Goal: Task Accomplishment & Management: Manage account settings

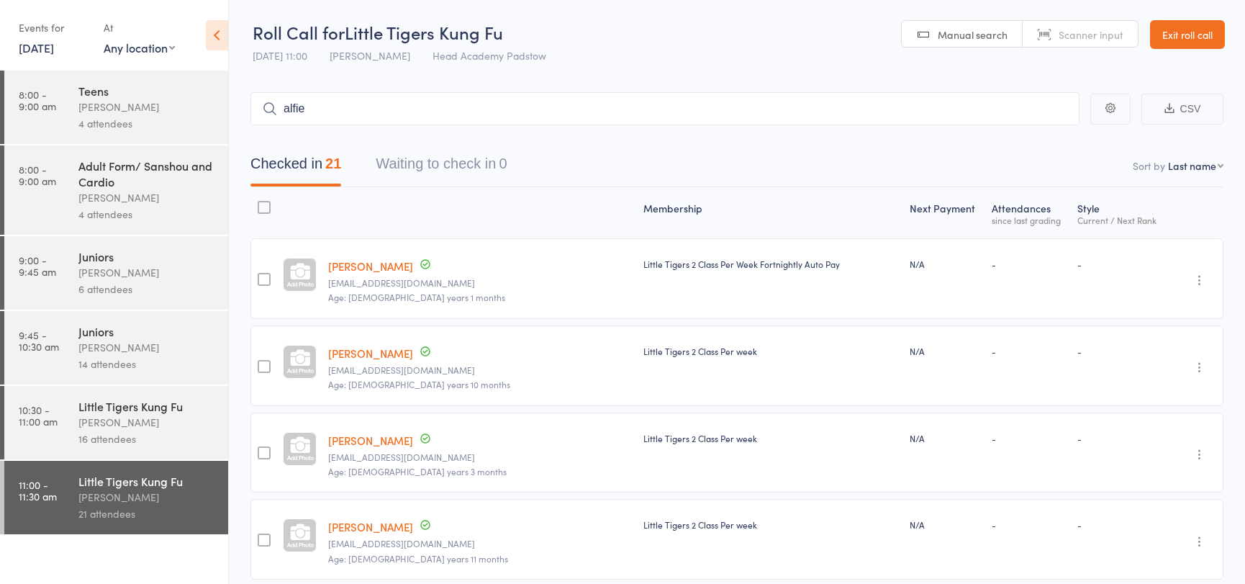
click at [1180, 29] on link "Exit roll call" at bounding box center [1187, 34] width 75 height 29
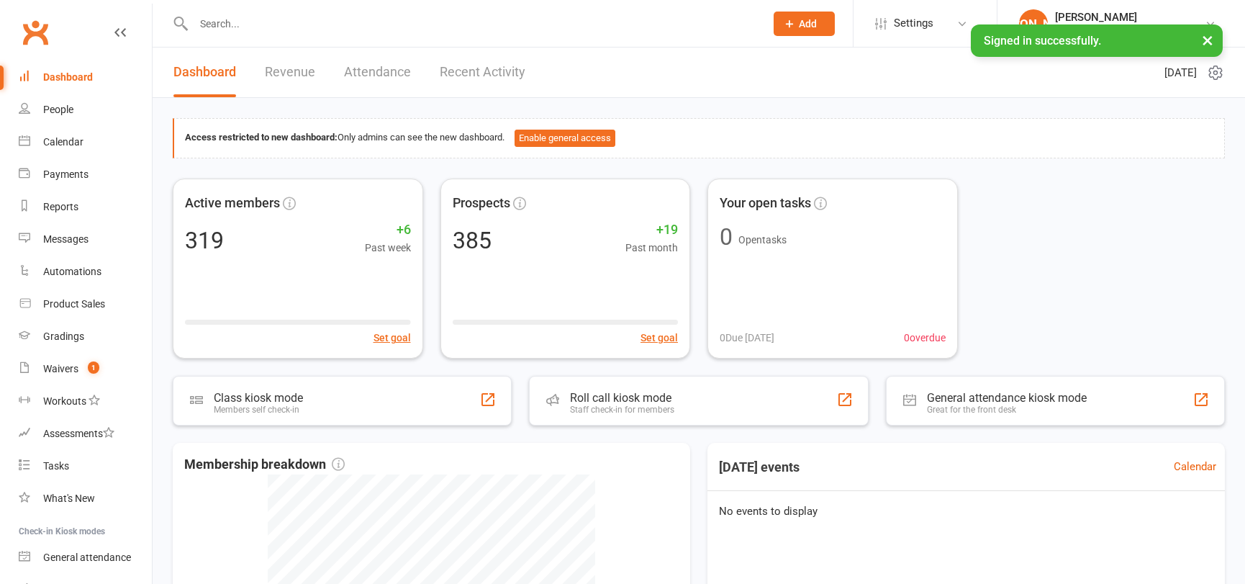
click at [289, 21] on input "text" at bounding box center [472, 24] width 566 height 20
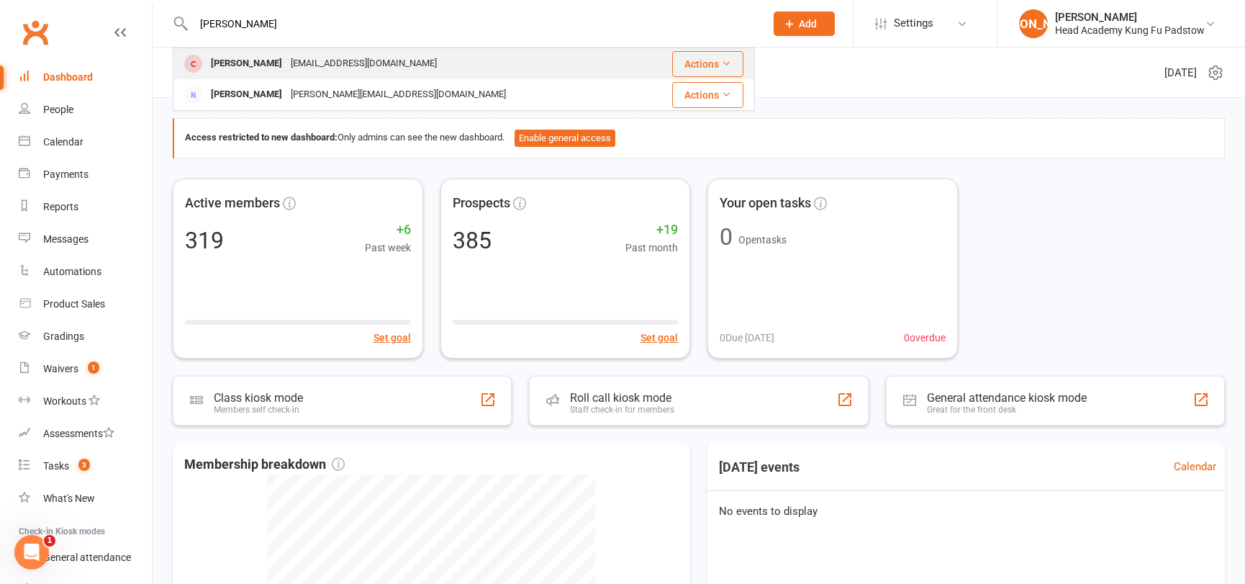
type input "Alf"
click at [301, 59] on div "senhwaa@gmail.com" at bounding box center [363, 63] width 155 height 21
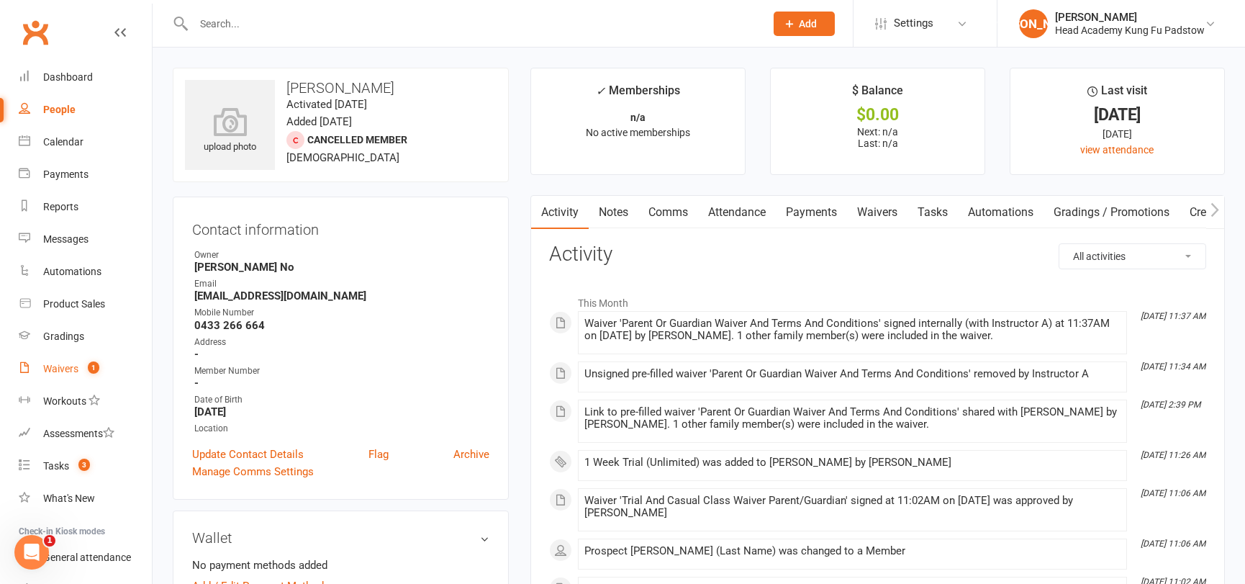
click at [84, 366] on count-badge "1" at bounding box center [90, 369] width 19 height 12
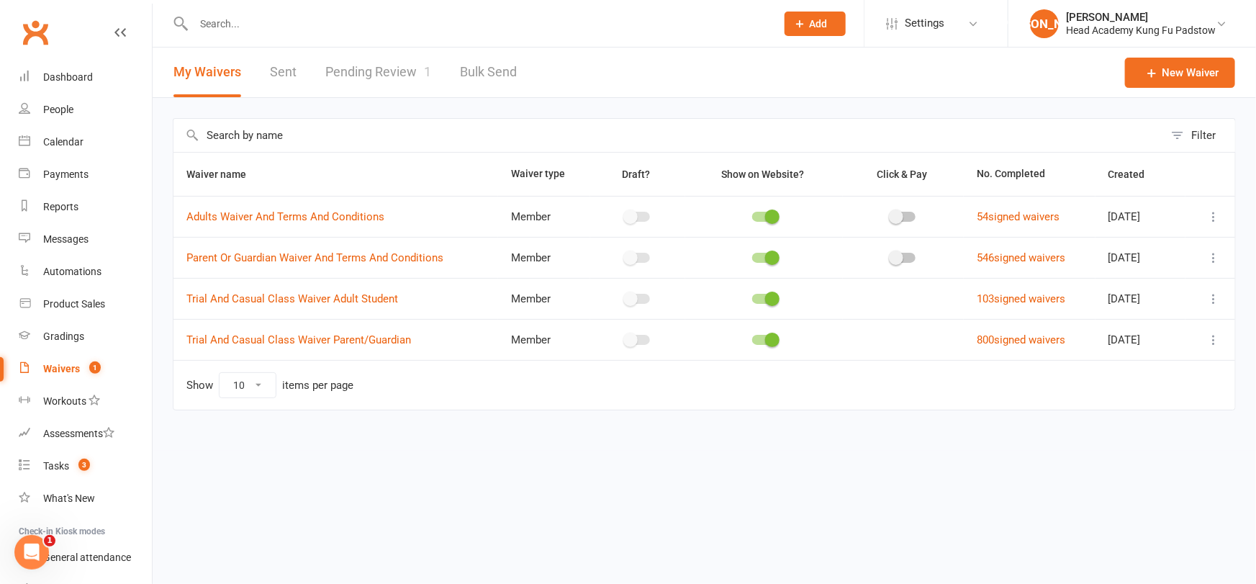
click at [403, 68] on link "Pending Review 1" at bounding box center [378, 72] width 106 height 50
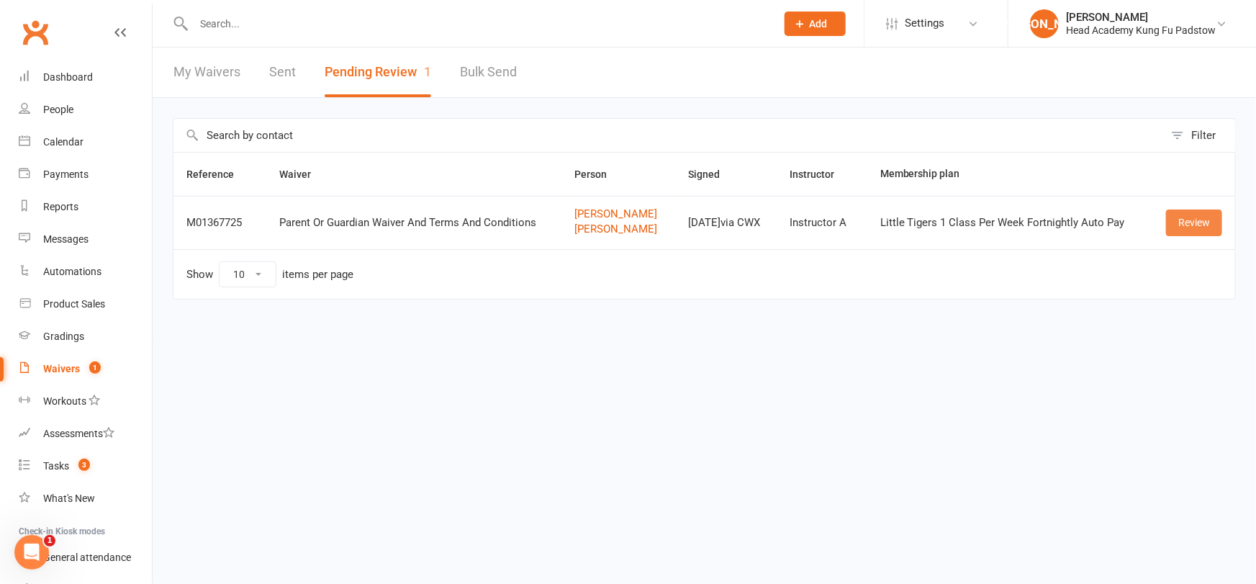
click at [1185, 214] on link "Review" at bounding box center [1194, 222] width 56 height 26
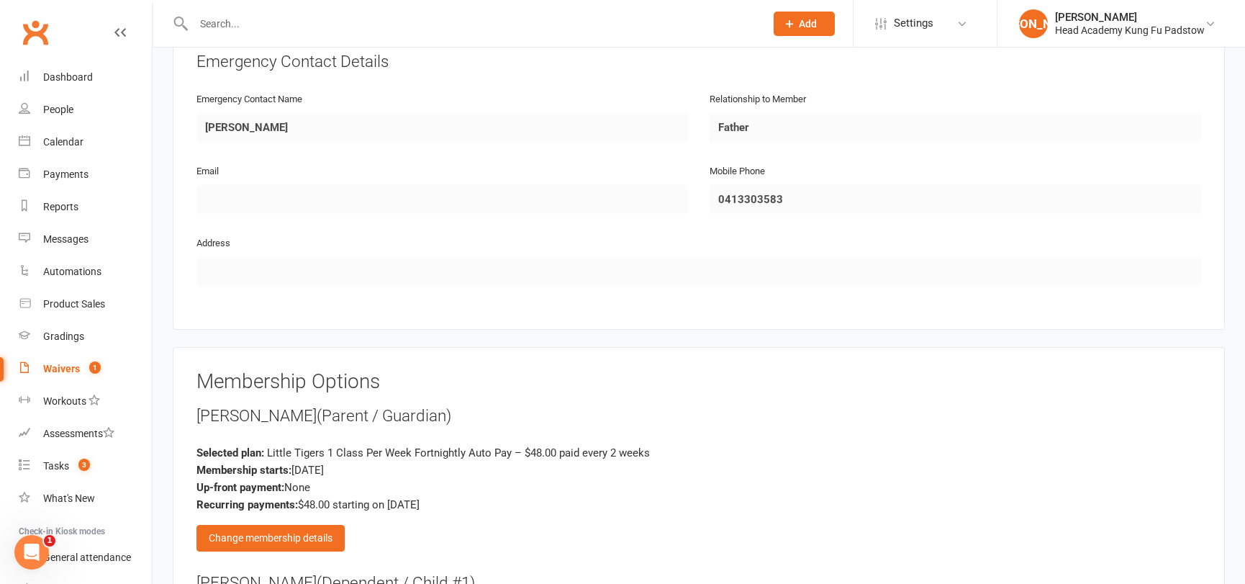
scroll to position [1315, 0]
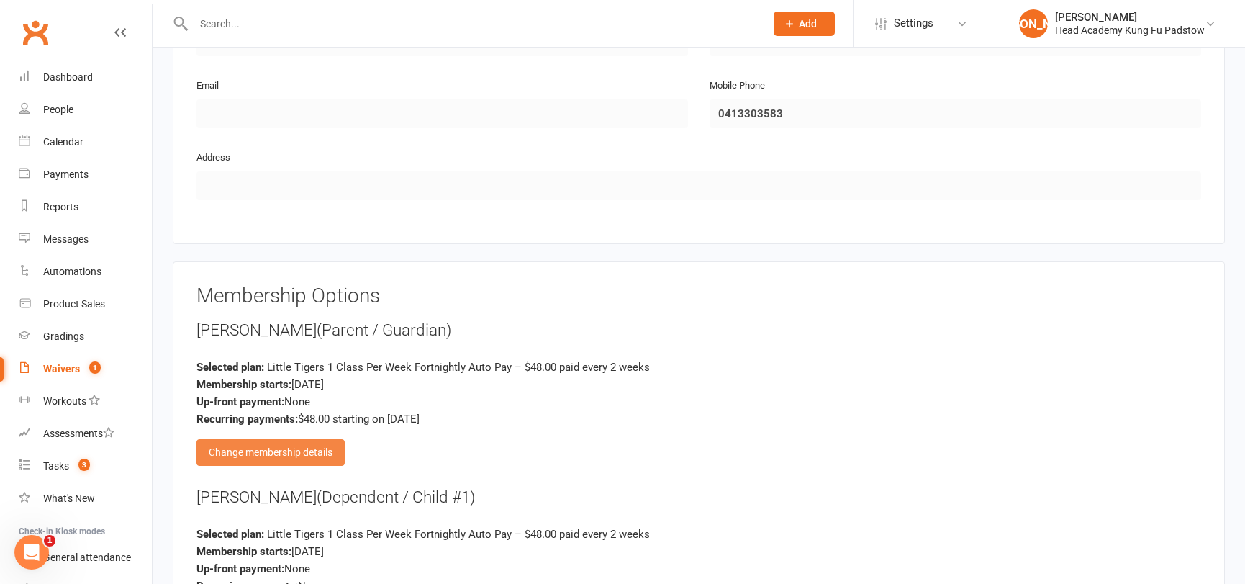
click at [302, 439] on div "Change membership details" at bounding box center [270, 452] width 148 height 26
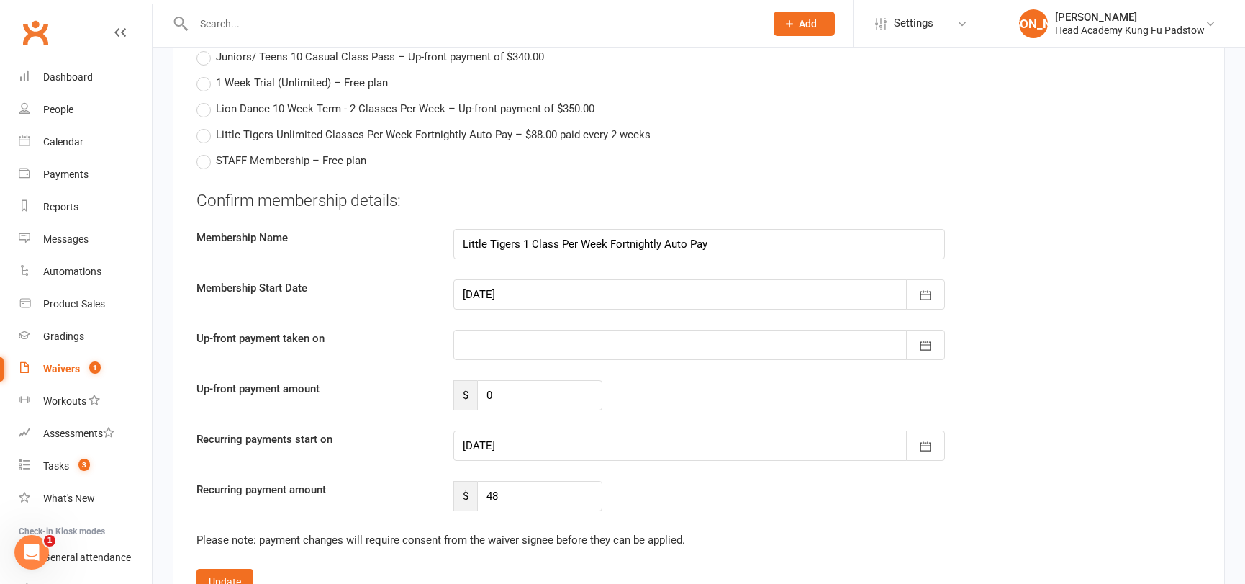
scroll to position [1903, 0]
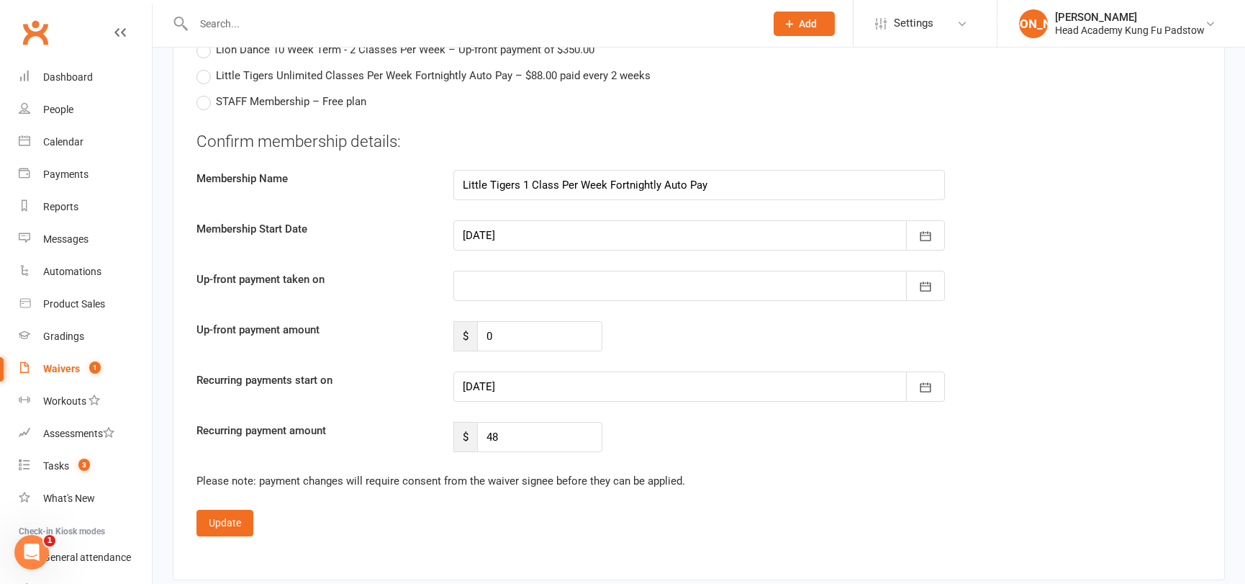
click at [518, 371] on div at bounding box center [699, 386] width 492 height 30
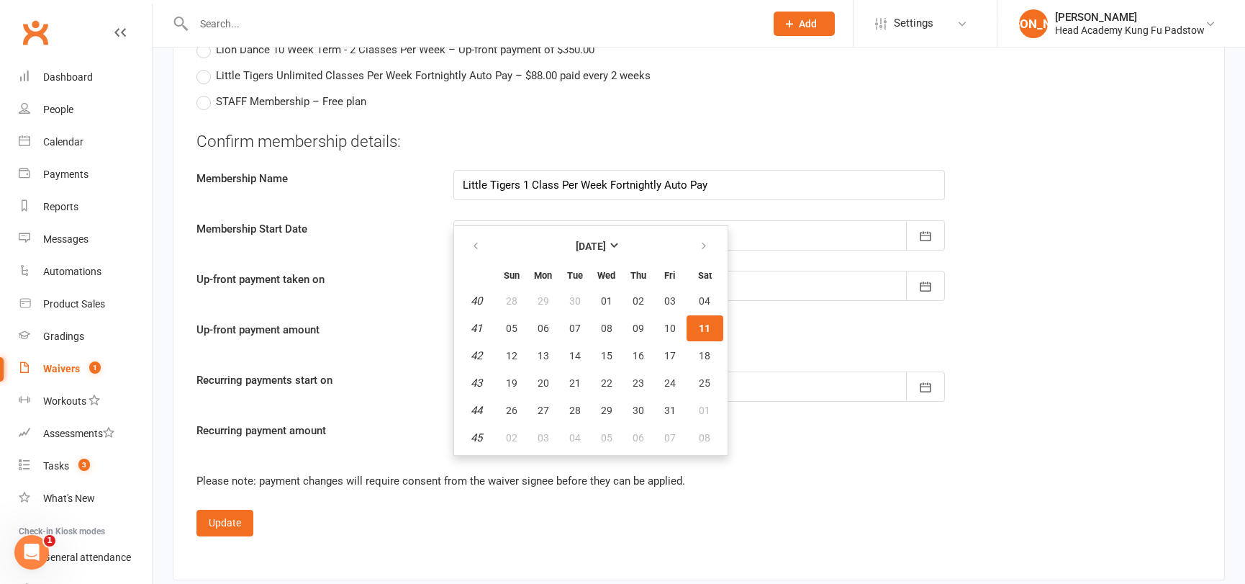
click at [329, 284] on div "Confirm membership details: Membership Name Little Tigers 1 Class Per Week Fort…" at bounding box center [698, 291] width 1005 height 322
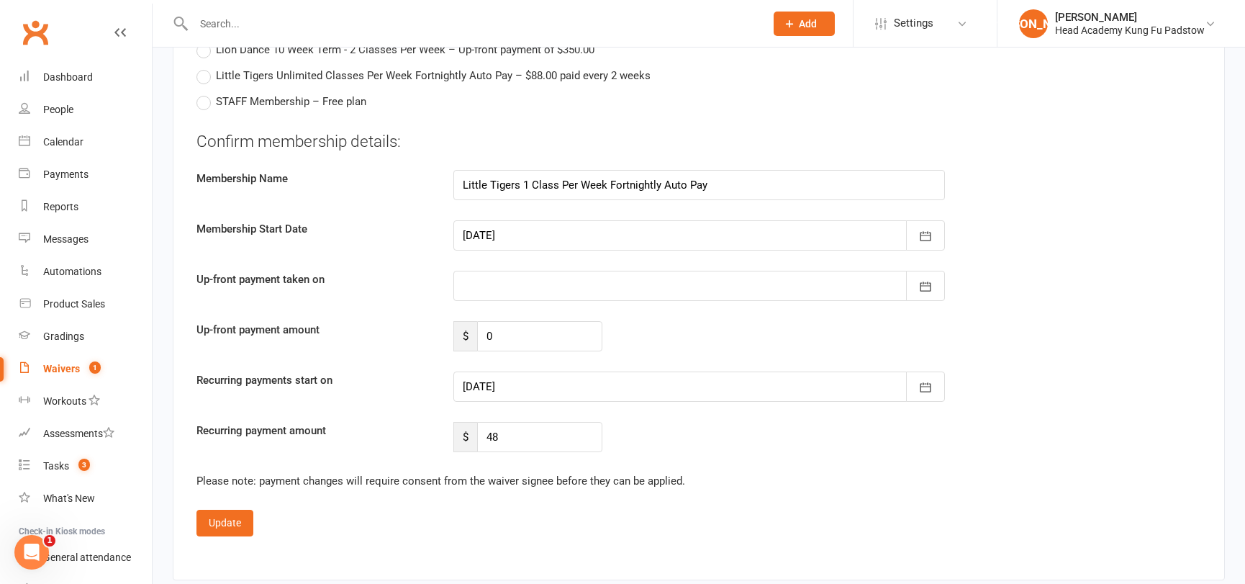
click at [525, 220] on div at bounding box center [699, 235] width 492 height 30
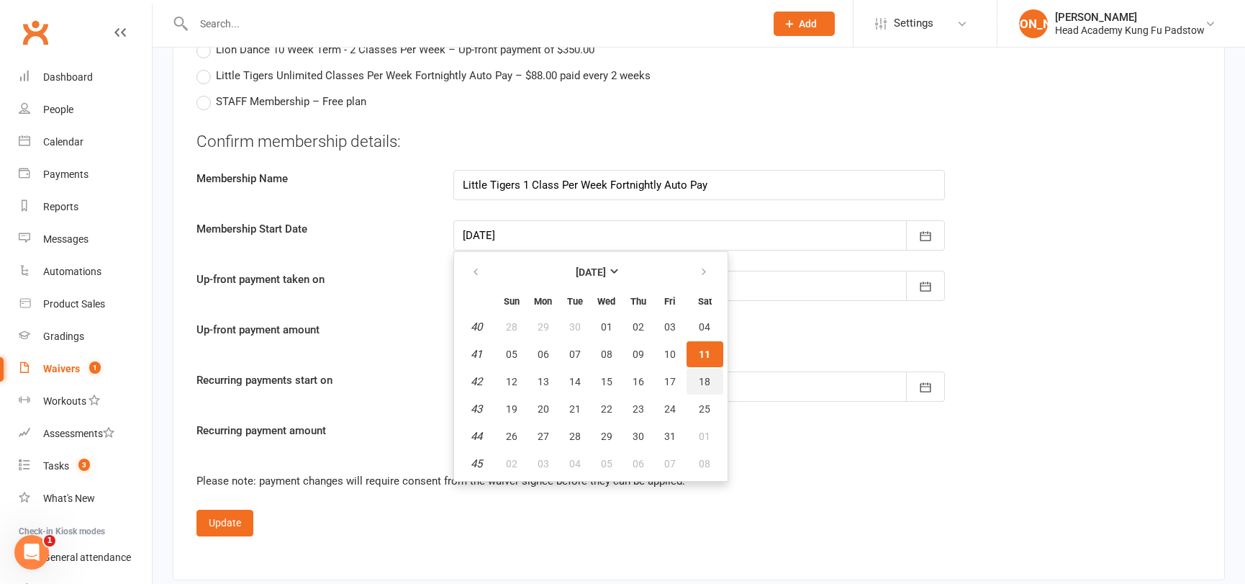
click at [705, 368] on button "18" at bounding box center [705, 381] width 37 height 26
type input "18 Oct 2025"
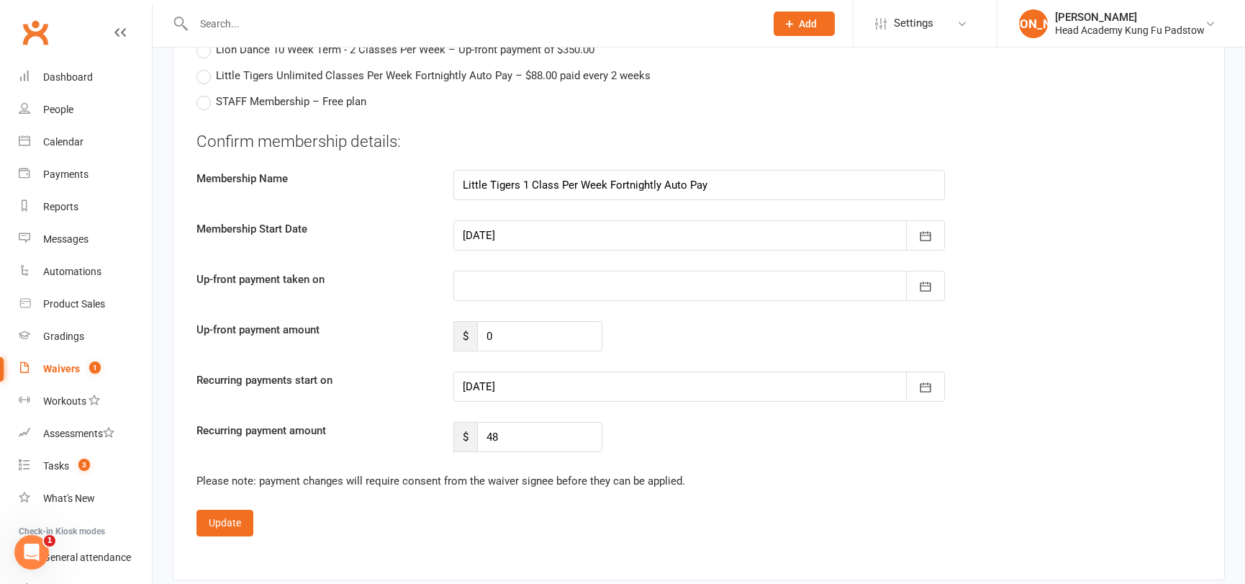
type input "18 Oct 2025"
click at [522, 220] on div at bounding box center [699, 235] width 492 height 30
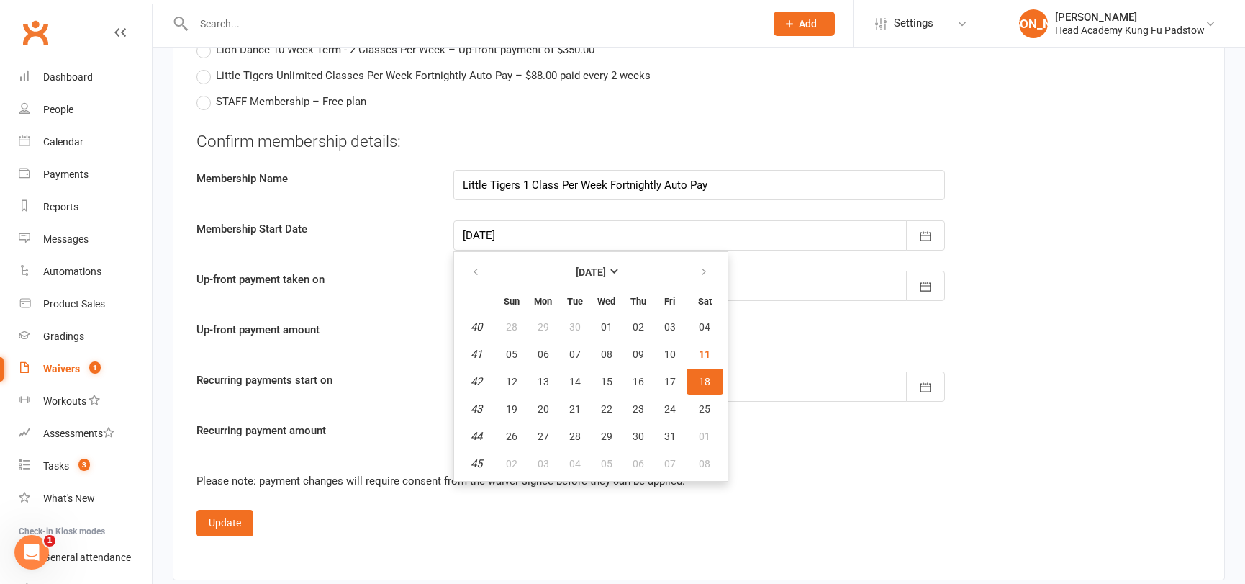
click at [522, 220] on div at bounding box center [699, 235] width 492 height 30
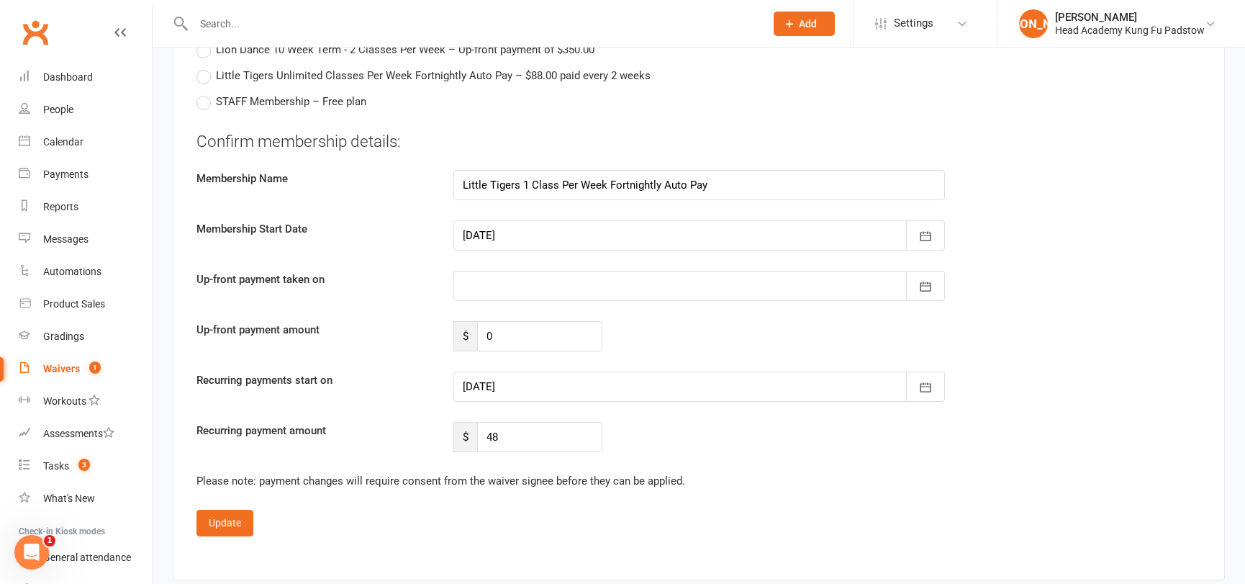
drag, startPoint x: 393, startPoint y: 290, endPoint x: 332, endPoint y: 412, distance: 135.8
click at [392, 321] on label "Up-front payment amount" at bounding box center [314, 329] width 257 height 17
click at [228, 510] on button "Update" at bounding box center [224, 523] width 57 height 26
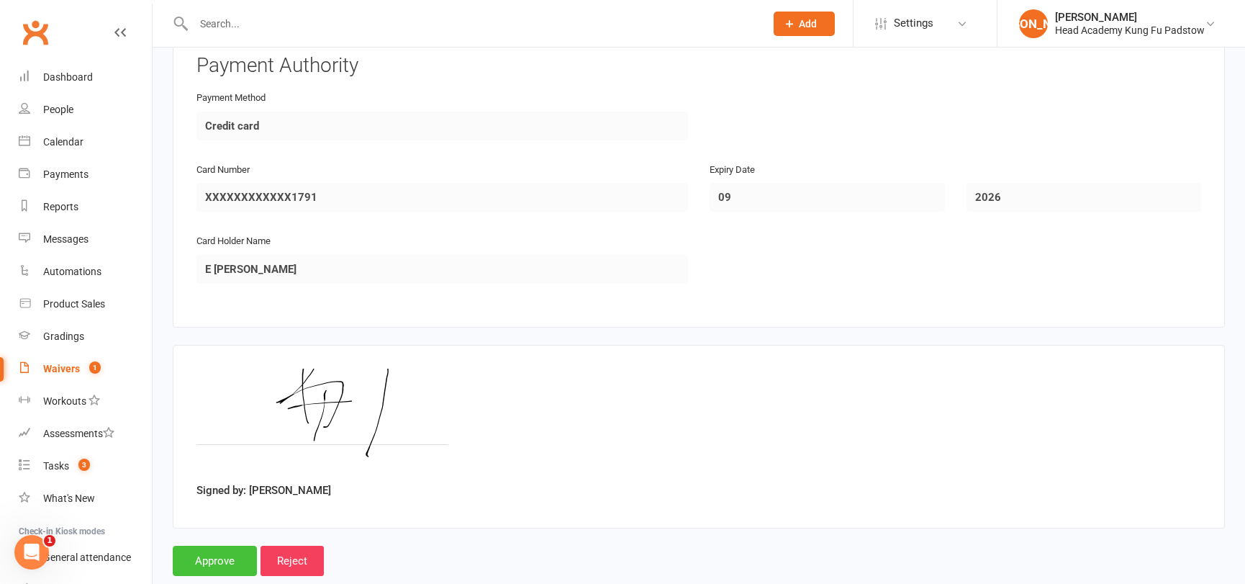
scroll to position [1969, 0]
click at [210, 545] on input "Approve" at bounding box center [215, 560] width 84 height 30
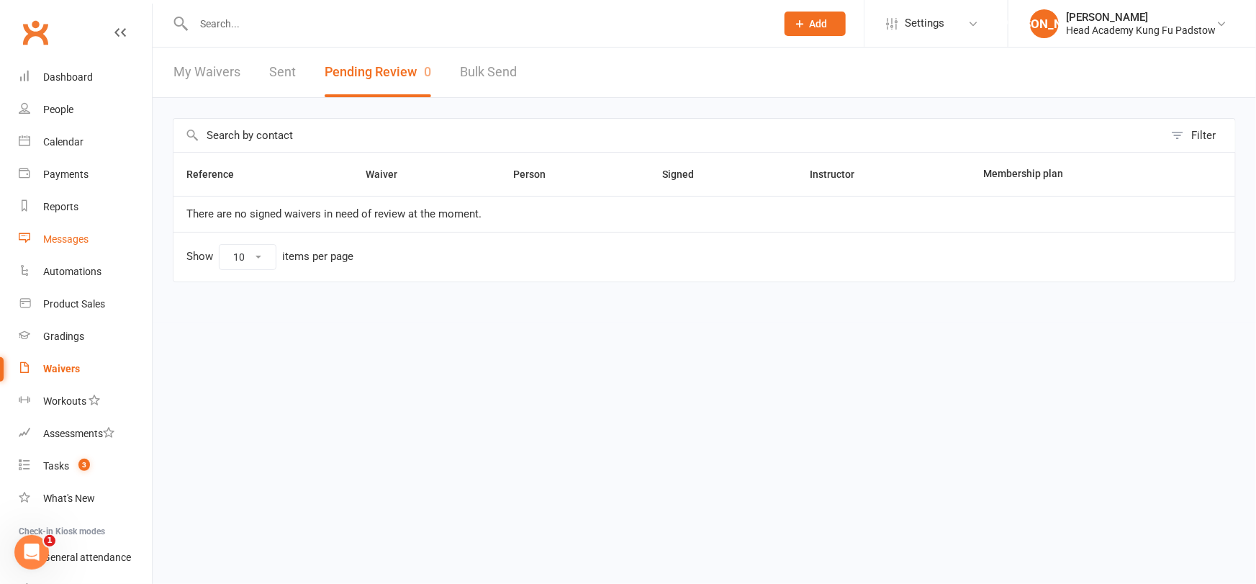
click at [69, 225] on link "Messages" at bounding box center [85, 239] width 133 height 32
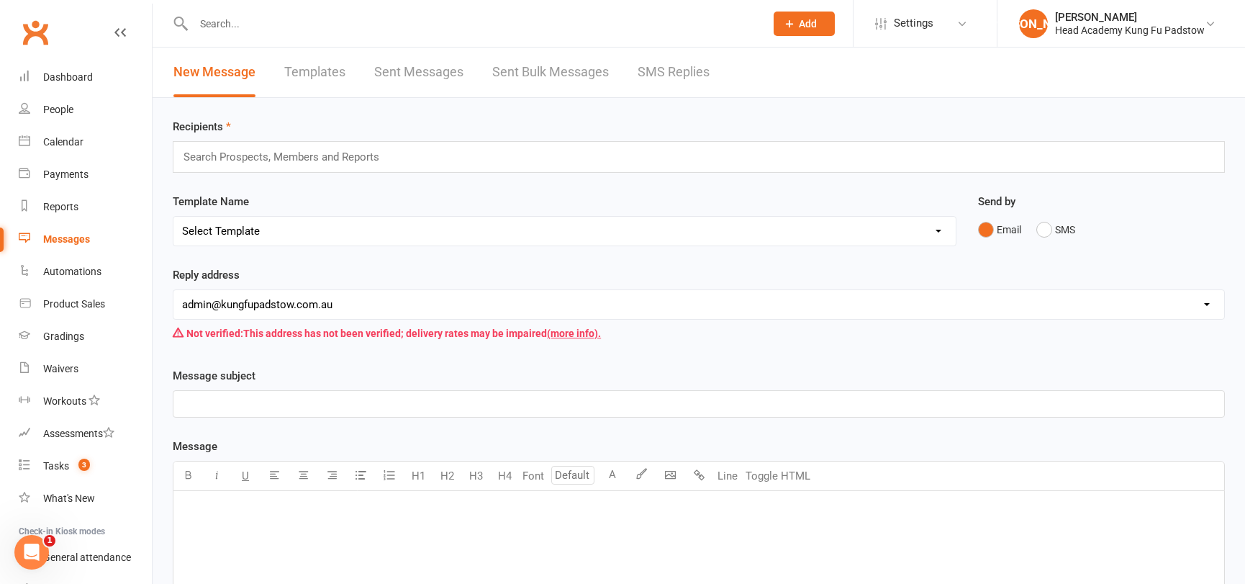
click at [662, 77] on link "SMS Replies" at bounding box center [674, 72] width 72 height 50
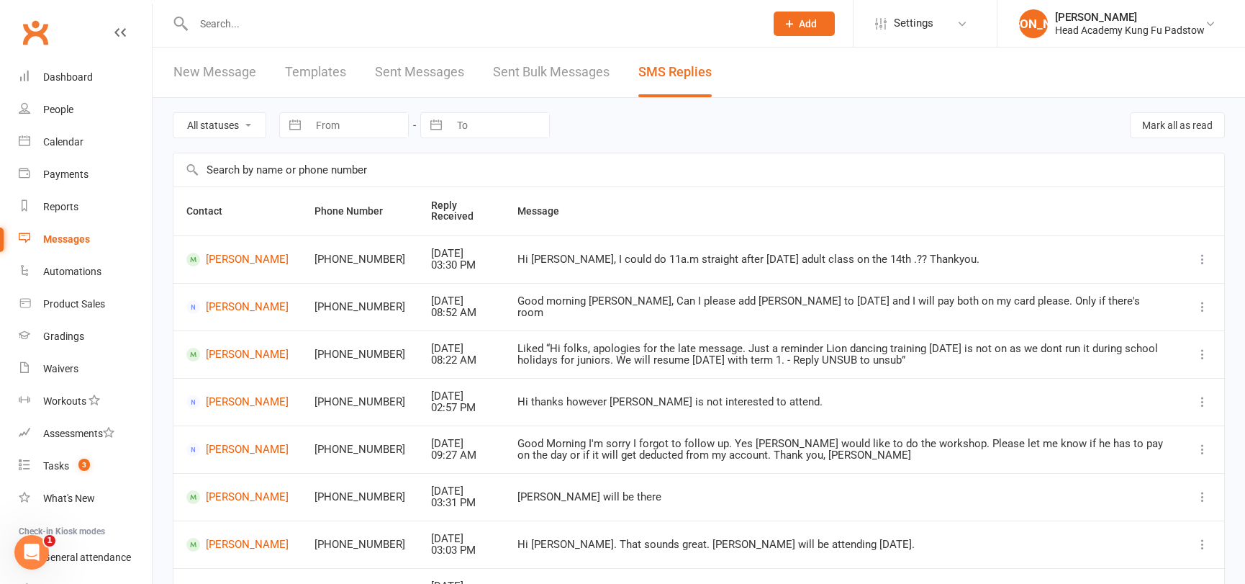
click at [538, 77] on link "Sent Bulk Messages" at bounding box center [551, 72] width 117 height 50
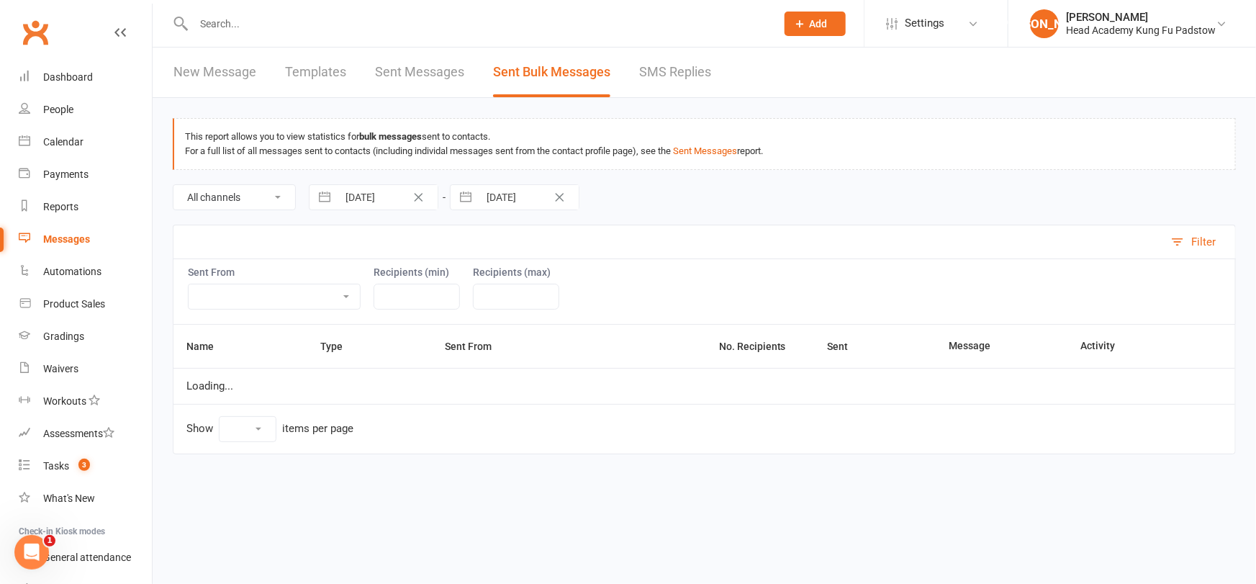
select select "10"
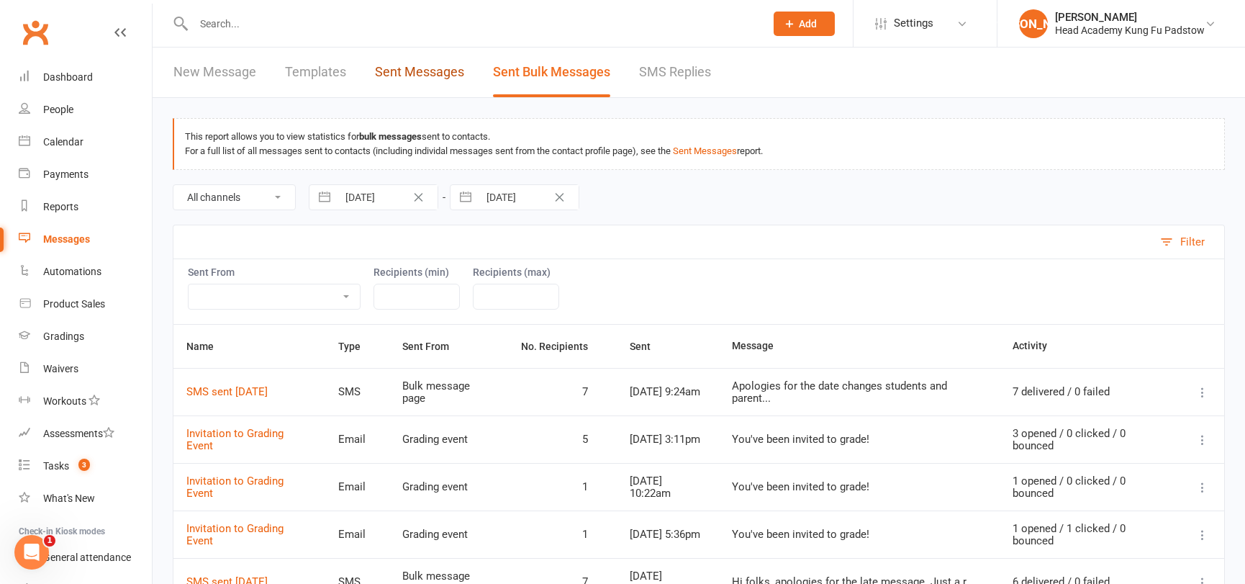
click at [424, 69] on link "Sent Messages" at bounding box center [419, 72] width 89 height 50
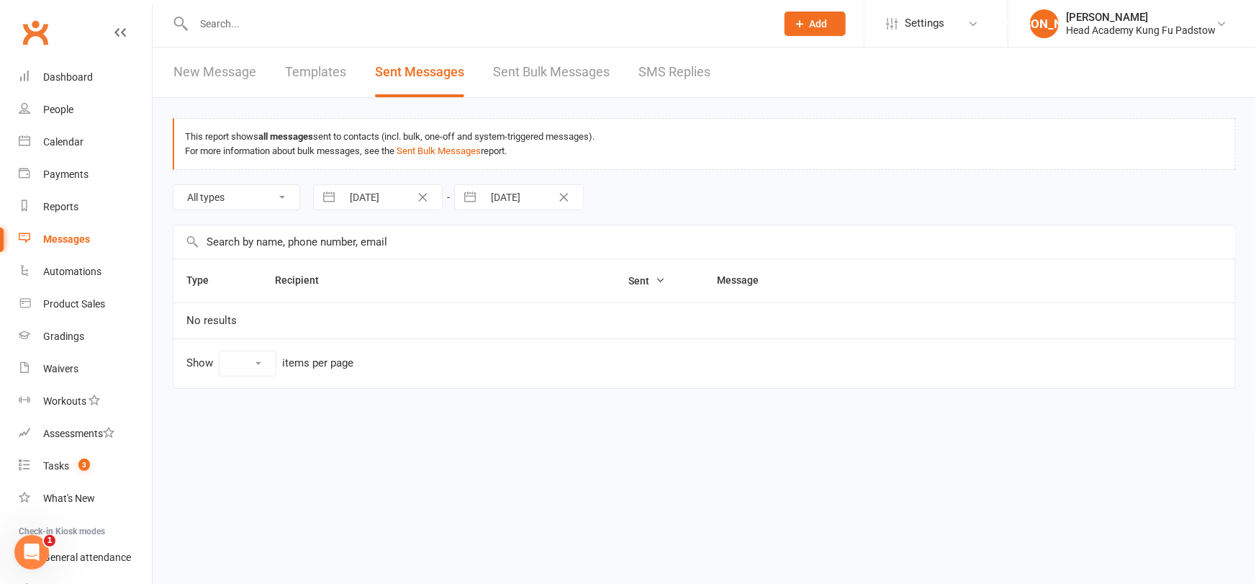
select select "10"
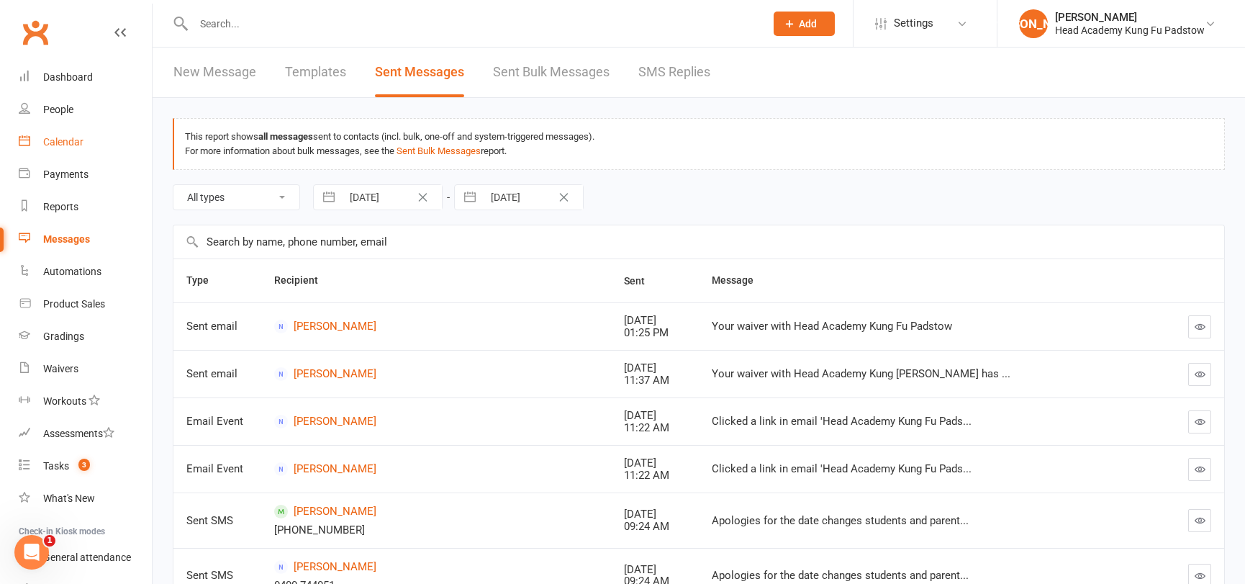
click at [60, 148] on link "Calendar" at bounding box center [85, 142] width 133 height 32
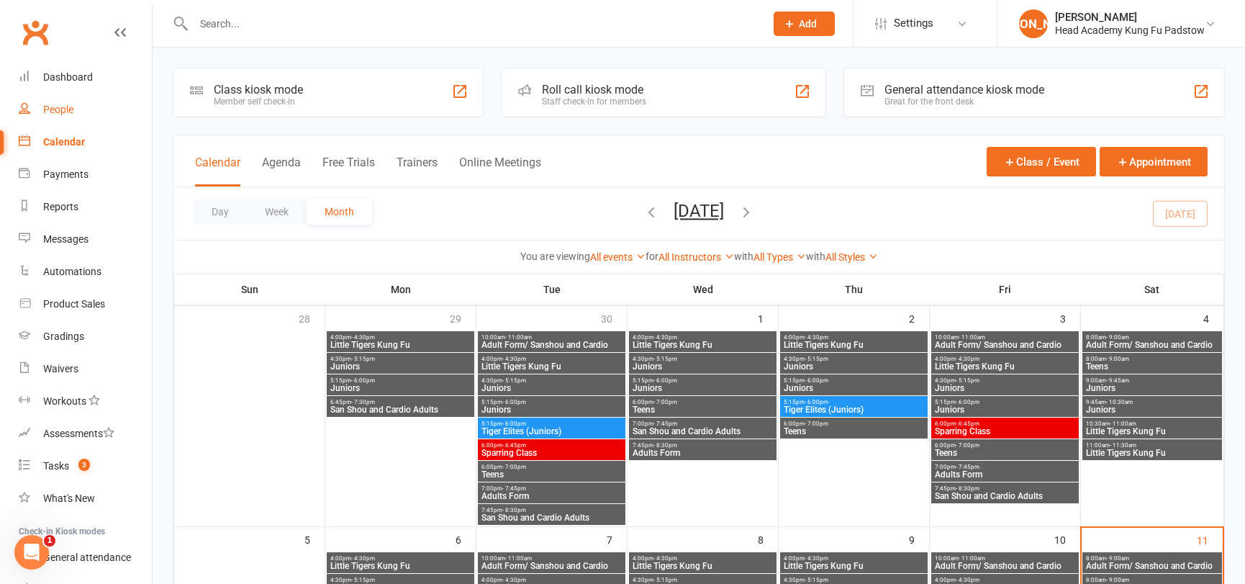
click at [55, 101] on link "People" at bounding box center [85, 110] width 133 height 32
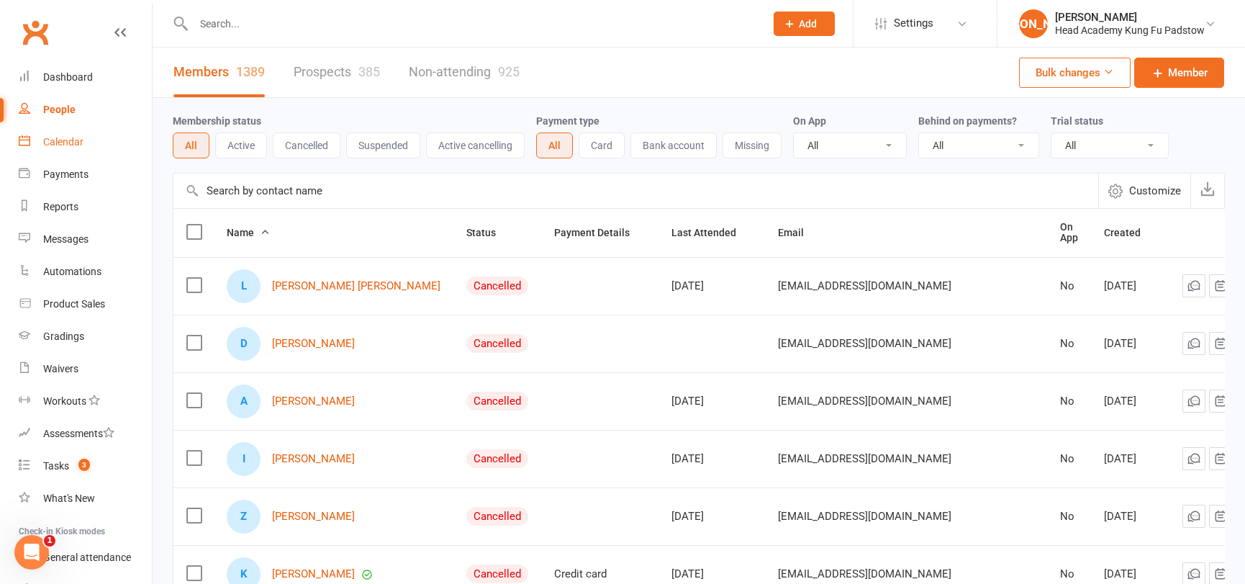
click at [60, 143] on div "Calendar" at bounding box center [63, 142] width 40 height 12
